Goal: Task Accomplishment & Management: Use online tool/utility

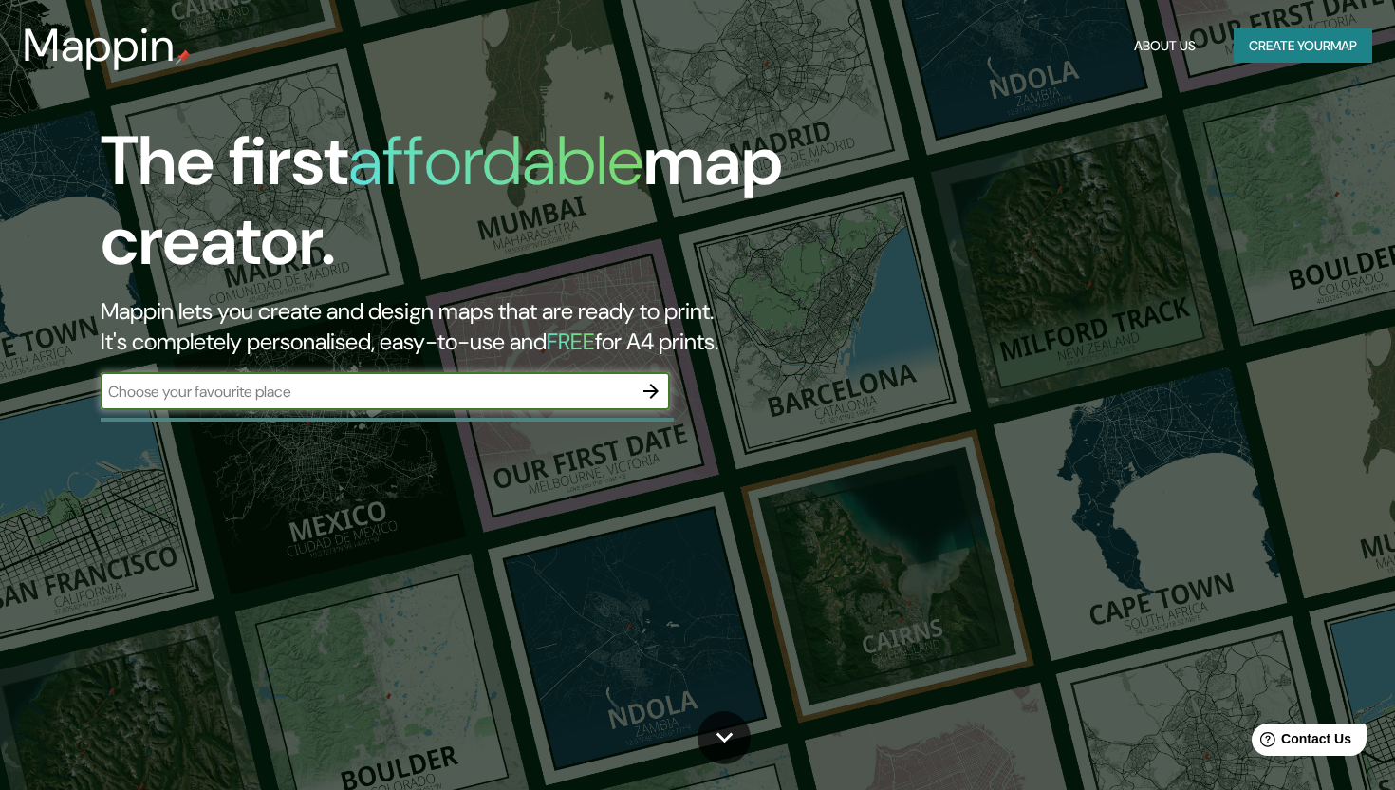
click at [298, 397] on input "text" at bounding box center [366, 392] width 531 height 22
type input "[GEOGRAPHIC_DATA]"
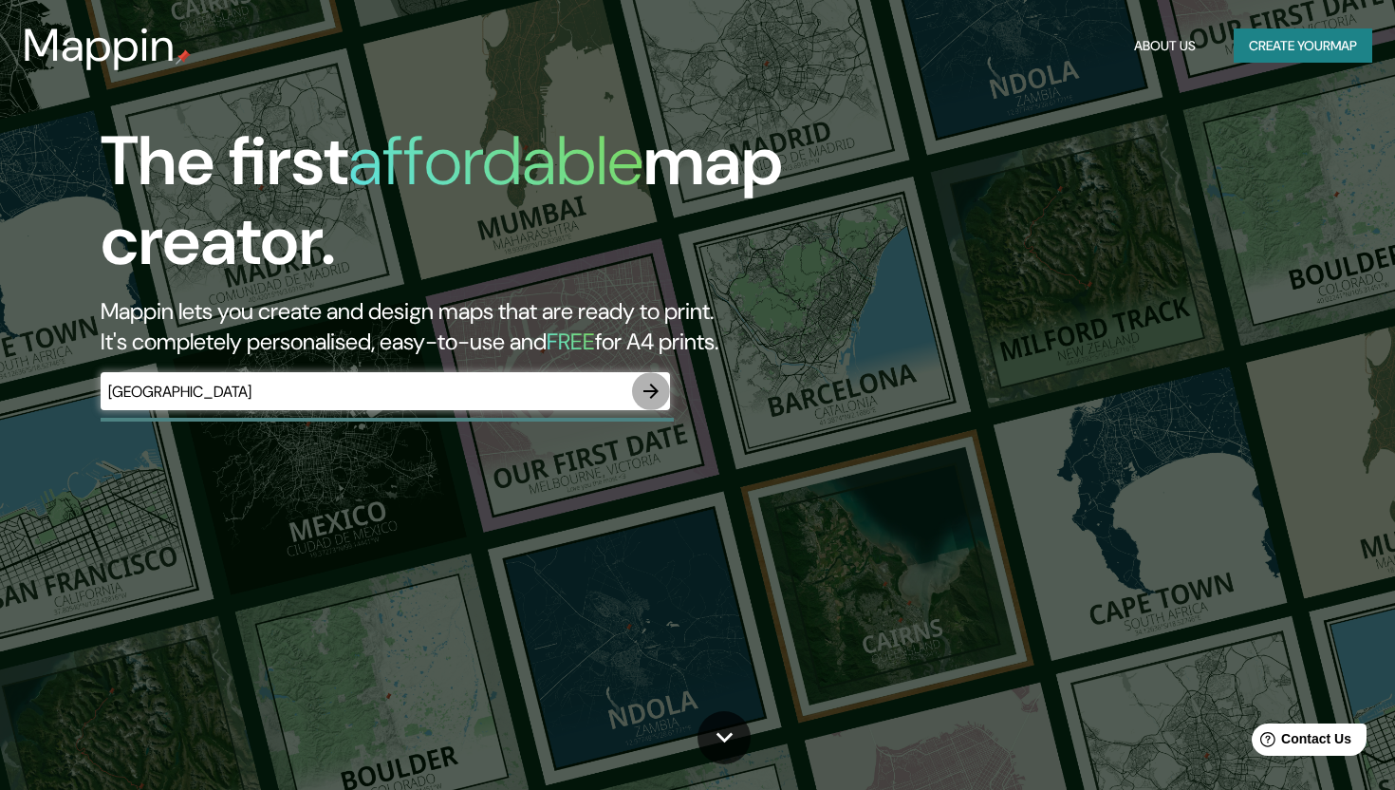
click at [649, 394] on icon "button" at bounding box center [651, 391] width 23 height 23
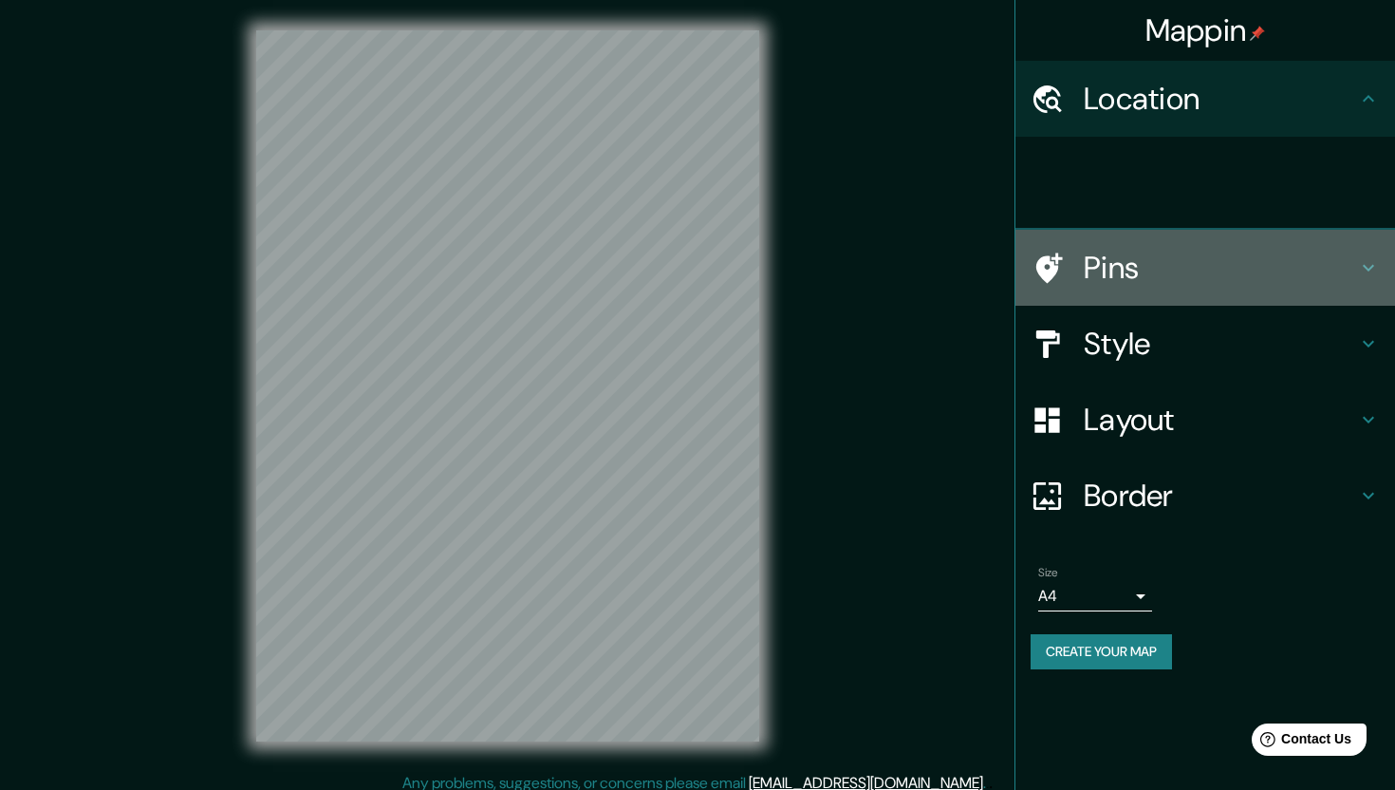
click at [1118, 274] on h4 "Pins" at bounding box center [1220, 268] width 273 height 38
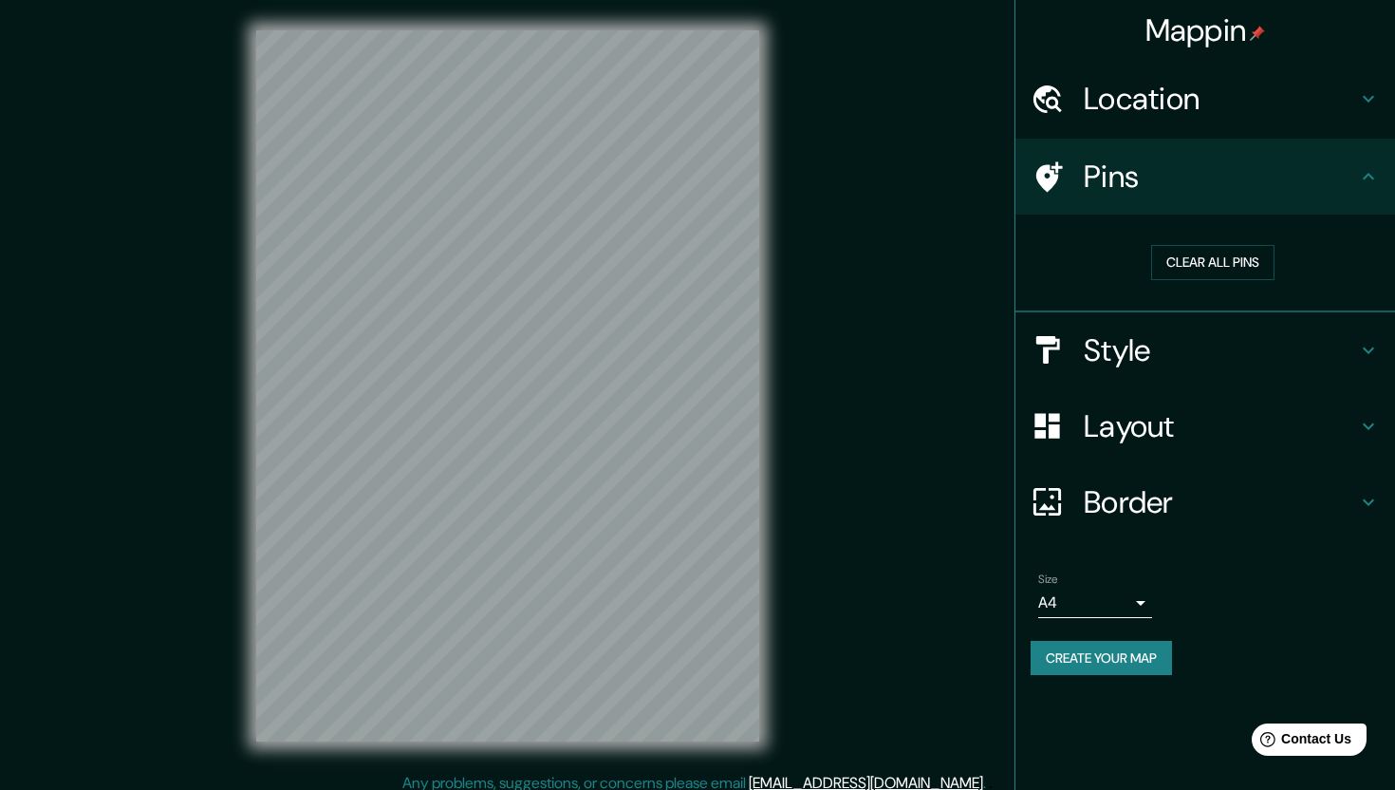
click at [1250, 104] on h4 "Location" at bounding box center [1220, 99] width 273 height 38
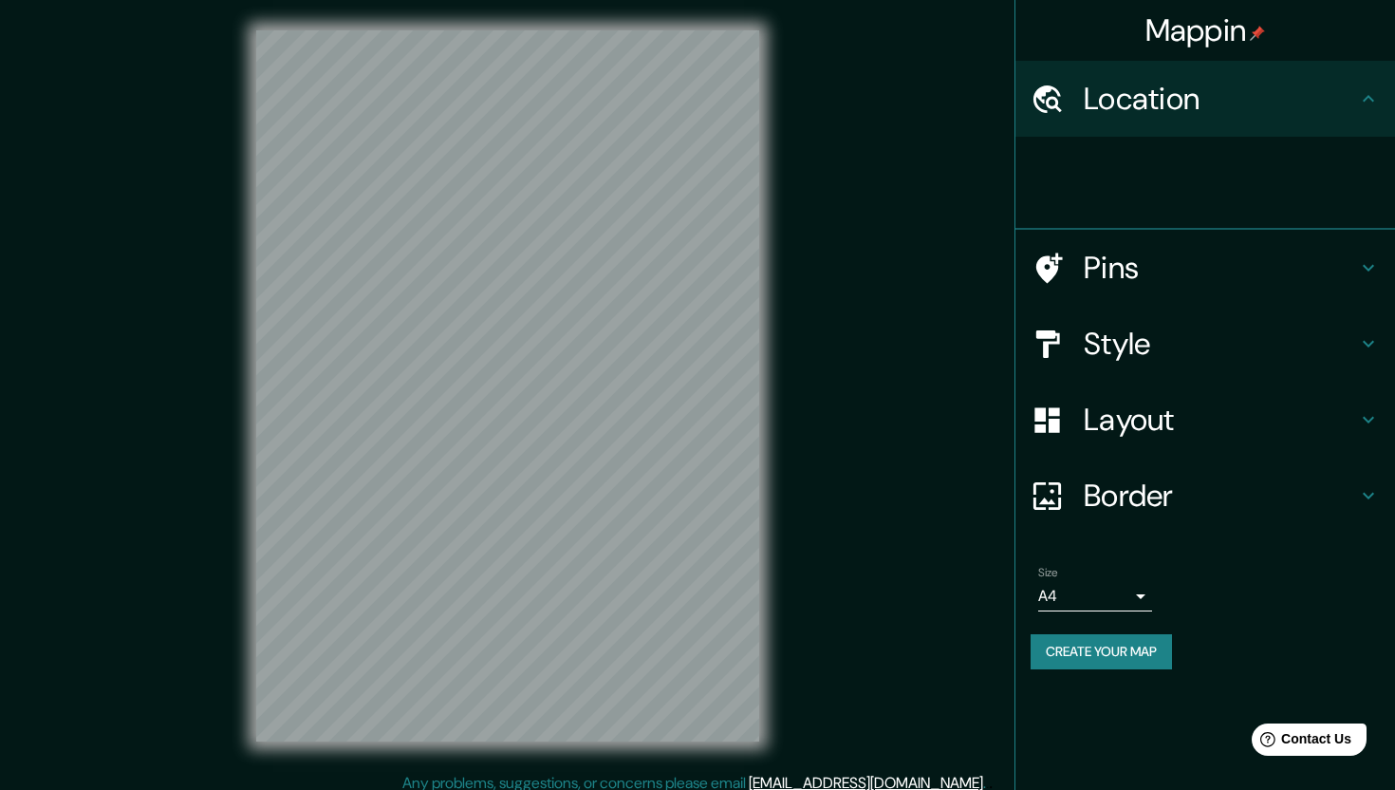
click at [1371, 88] on icon at bounding box center [1368, 98] width 23 height 23
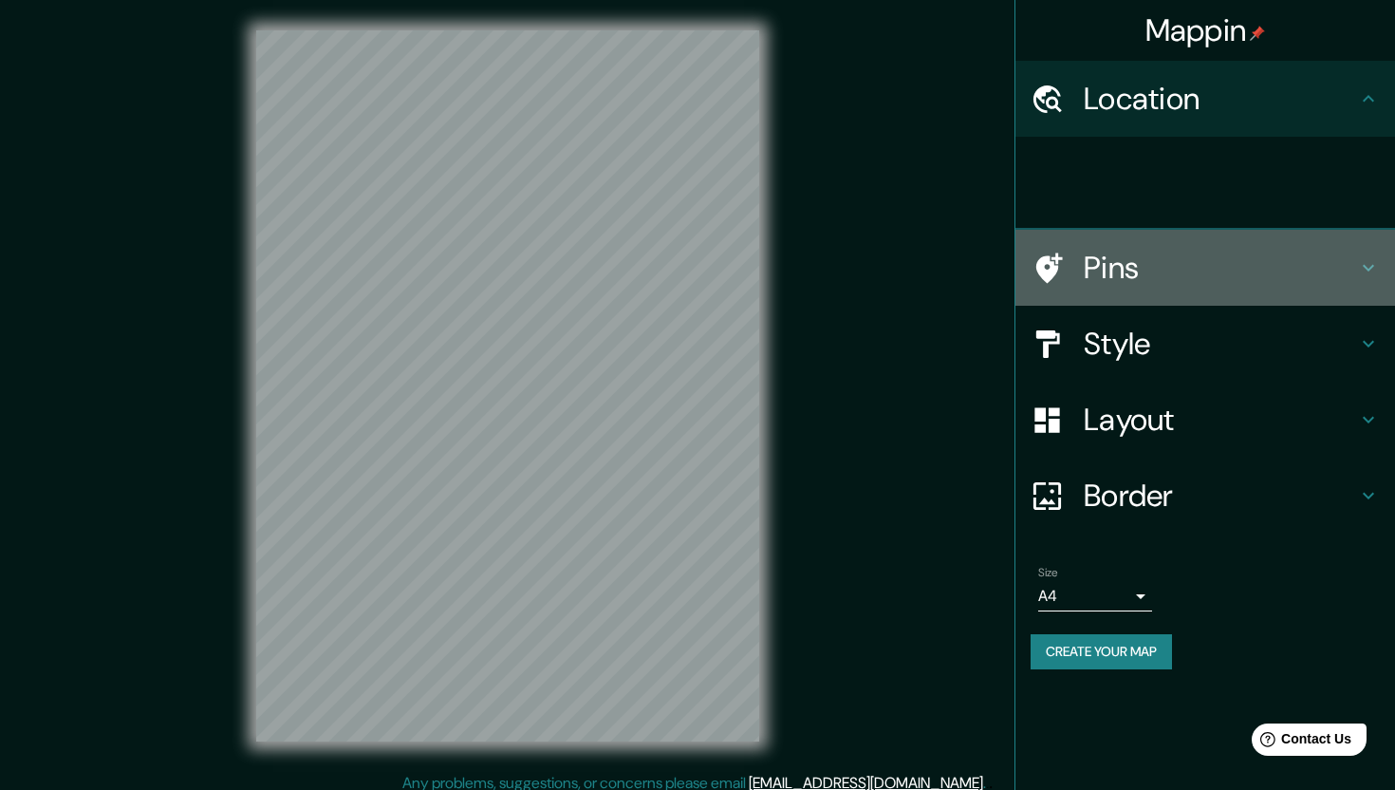
click at [1287, 255] on h4 "Pins" at bounding box center [1220, 268] width 273 height 38
